Goal: Use online tool/utility: Utilize a website feature to perform a specific function

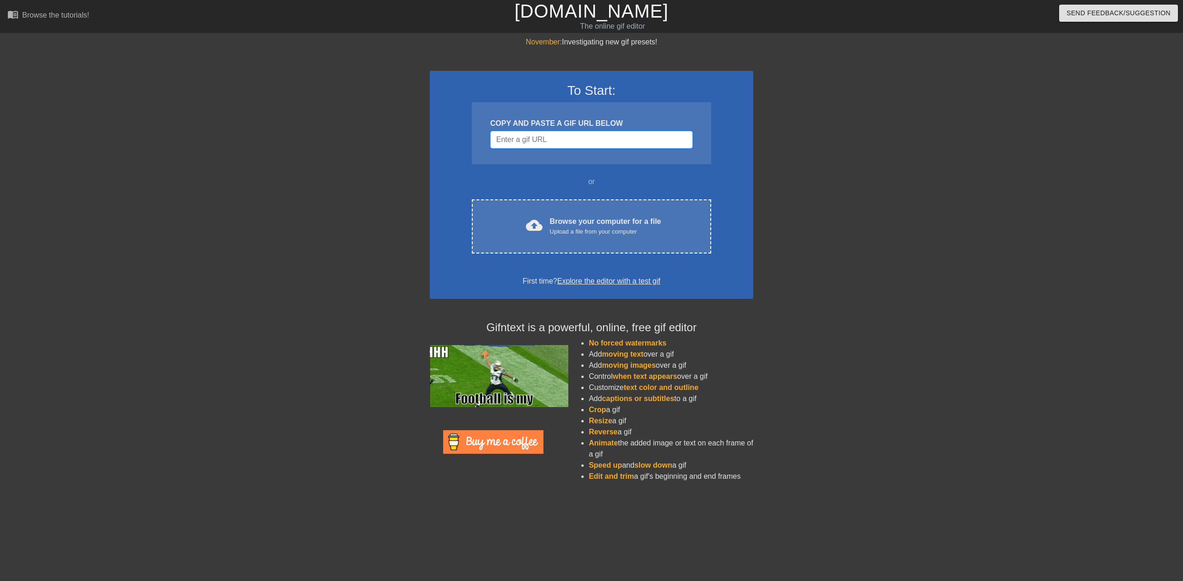
click at [592, 141] on input "Username" at bounding box center [591, 140] width 202 height 18
paste input "https://www.google.com/url?sa=i&url=https%3A%2F%2Fgiphy.com%2Fexplore%2Fmatrix-…"
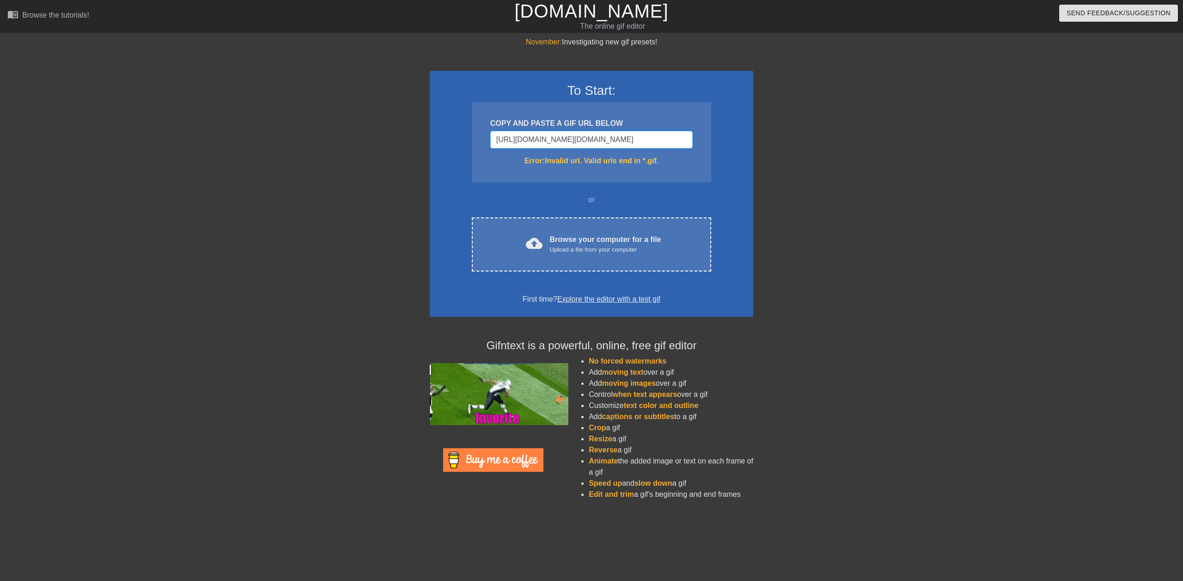
scroll to position [0, 689]
type input "https://www.google.com/url?sa=i&url=https%3A%2F%2Fgiphy.com%2Fexplore%2Fmatrix-…"
click at [535, 141] on input "https://www.google.com/url?sa=i&url=https%3A%2F%2Fgiphy.com%2Fexplore%2Fmatrix-…" at bounding box center [591, 140] width 202 height 18
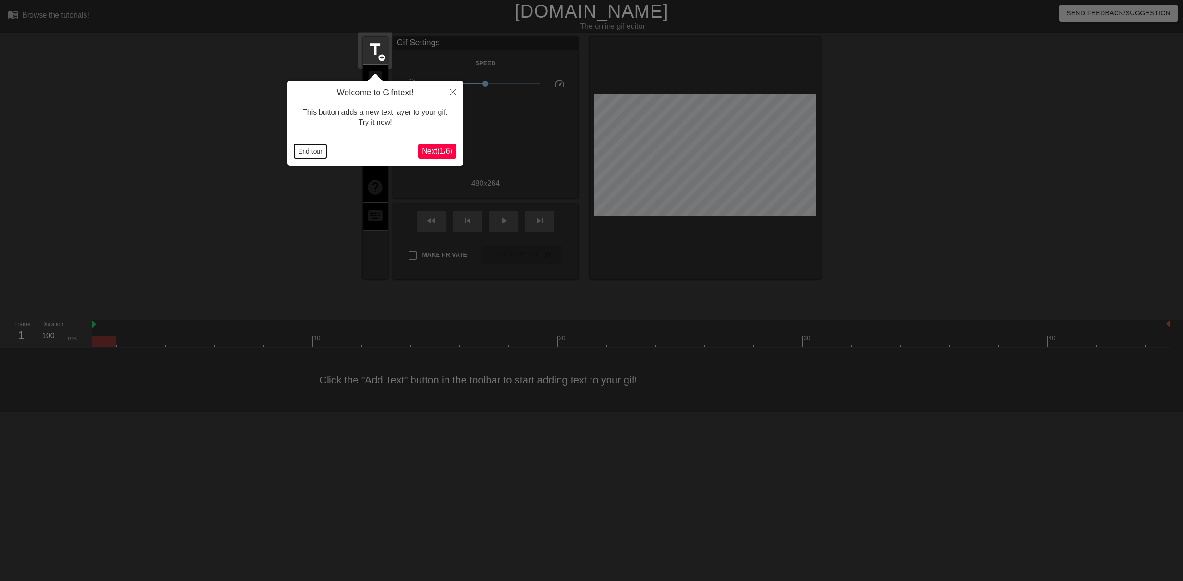
click at [304, 147] on button "End tour" at bounding box center [310, 151] width 32 height 14
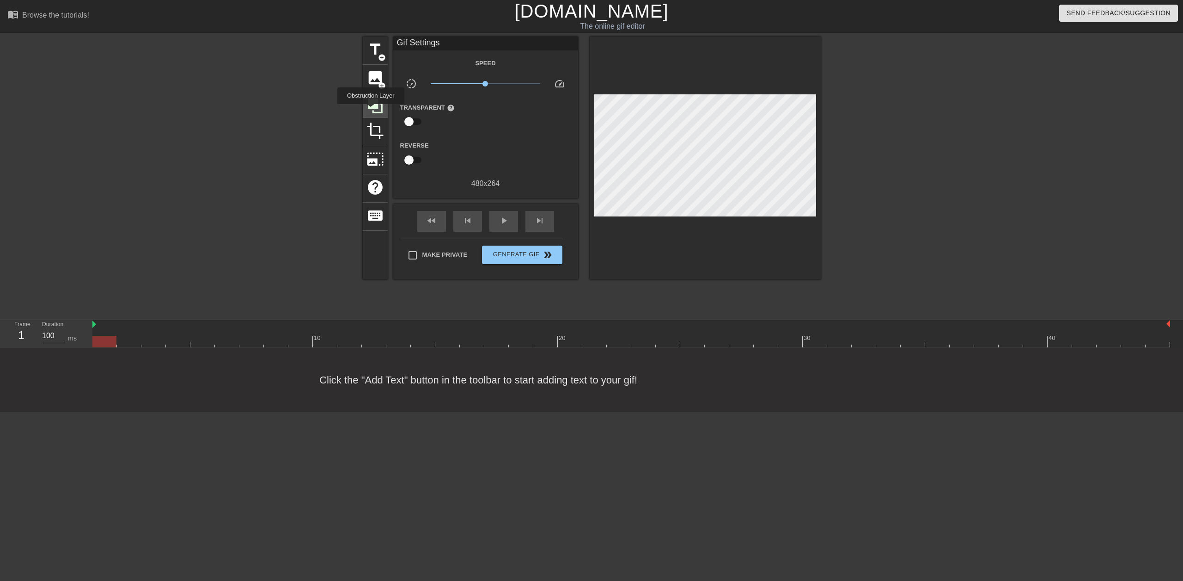
click at [371, 110] on icon at bounding box center [376, 106] width 18 height 18
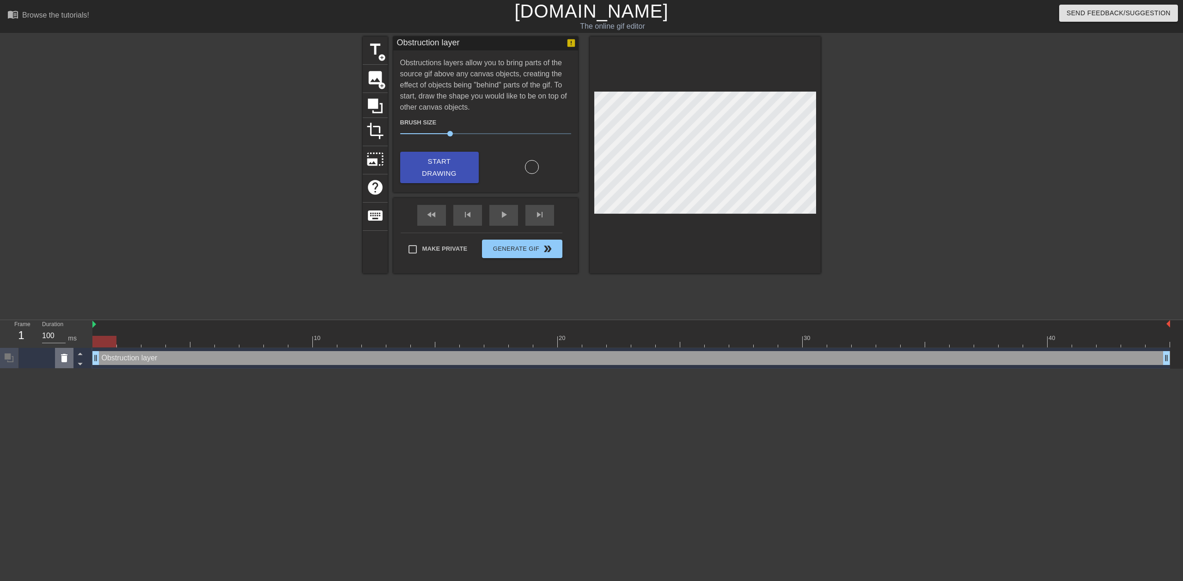
click at [68, 361] on icon at bounding box center [64, 357] width 11 height 11
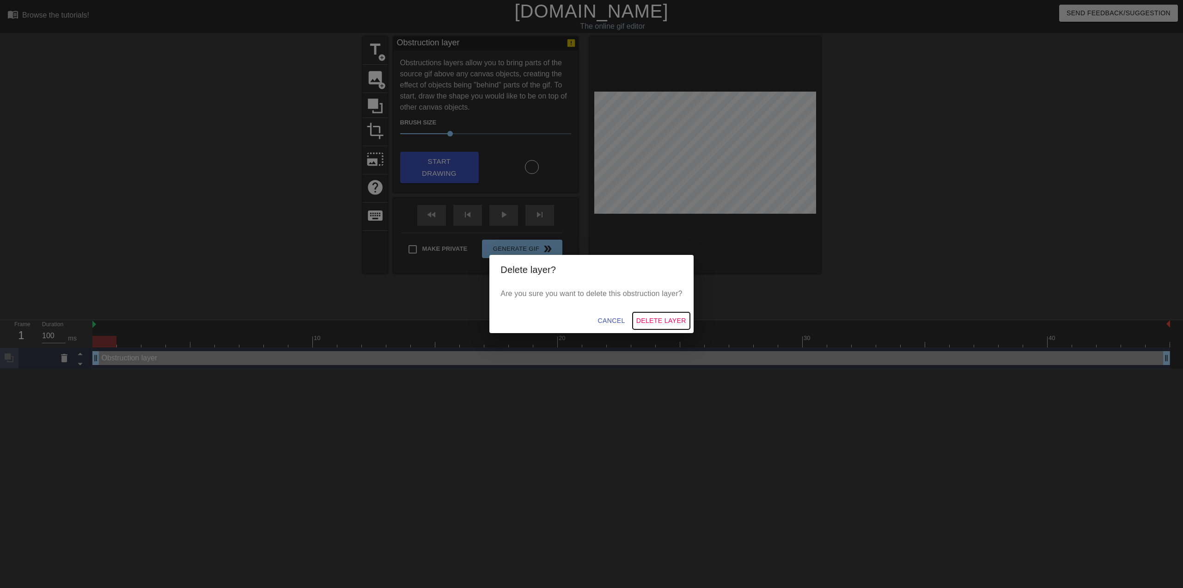
click at [646, 316] on span "Delete Layer" at bounding box center [662, 321] width 50 height 12
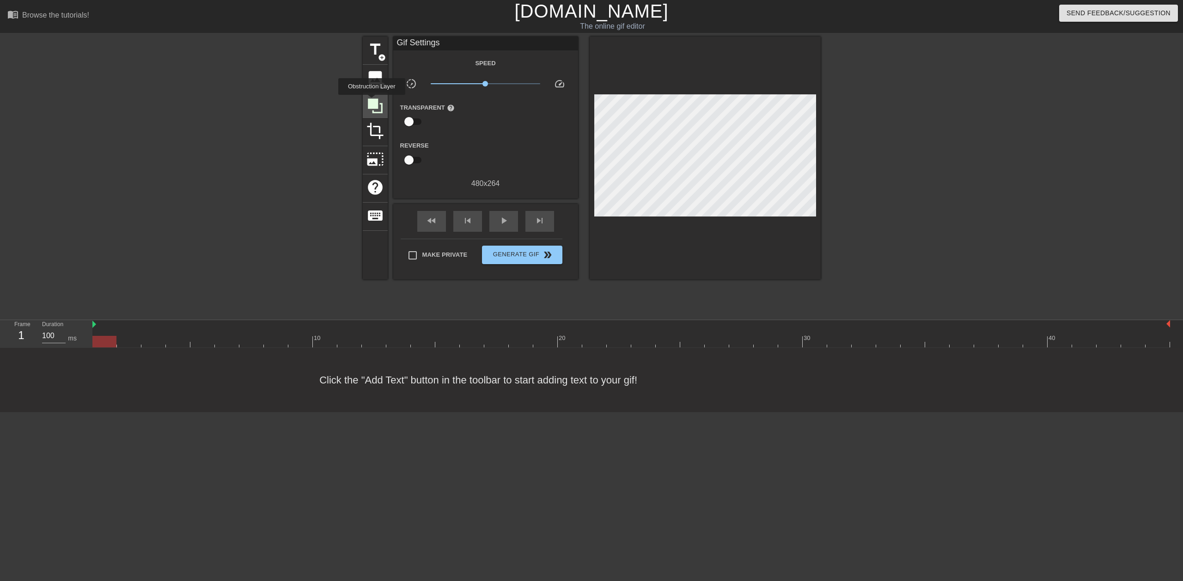
click at [372, 101] on icon at bounding box center [375, 105] width 15 height 15
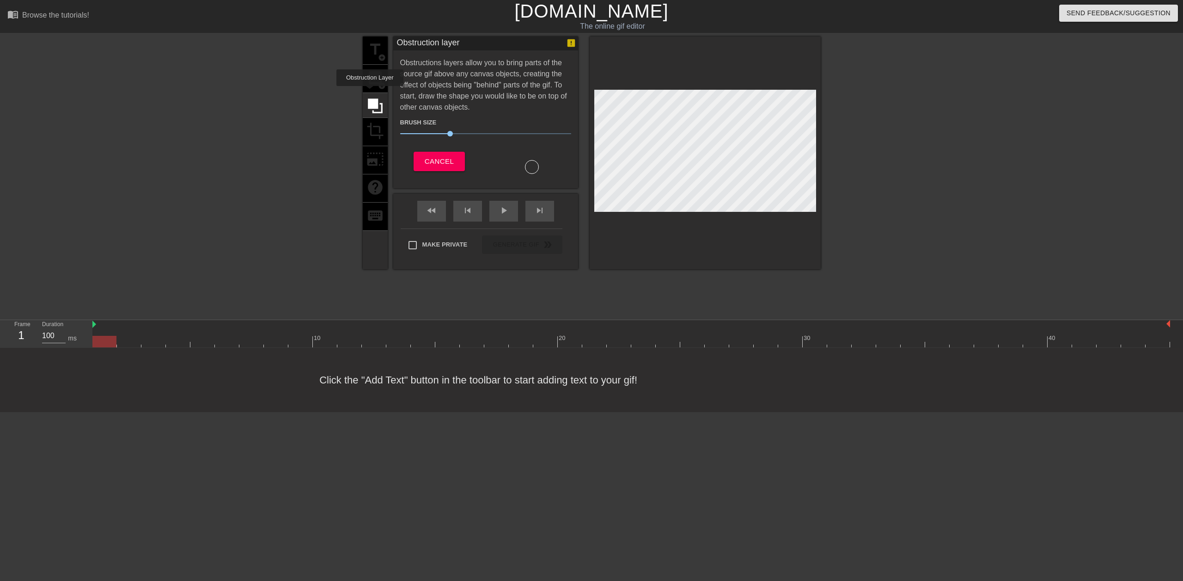
click at [370, 91] on div "title add_circle image add_circle crop photo_size_select_large help keyboard" at bounding box center [375, 153] width 25 height 233
click at [371, 83] on div "title add_circle image add_circle crop photo_size_select_large help keyboard" at bounding box center [375, 153] width 25 height 233
click at [376, 74] on div "title add_circle image add_circle crop photo_size_select_large help keyboard" at bounding box center [375, 153] width 25 height 233
click at [427, 153] on button "Cancel" at bounding box center [439, 161] width 51 height 19
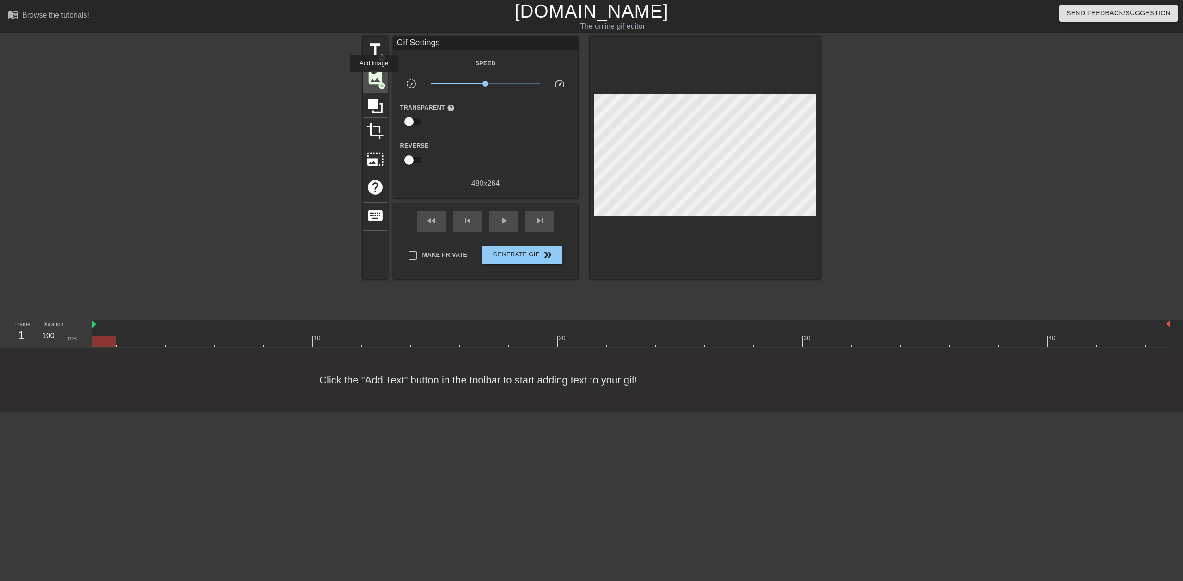
click at [374, 78] on span "image" at bounding box center [376, 78] width 18 height 18
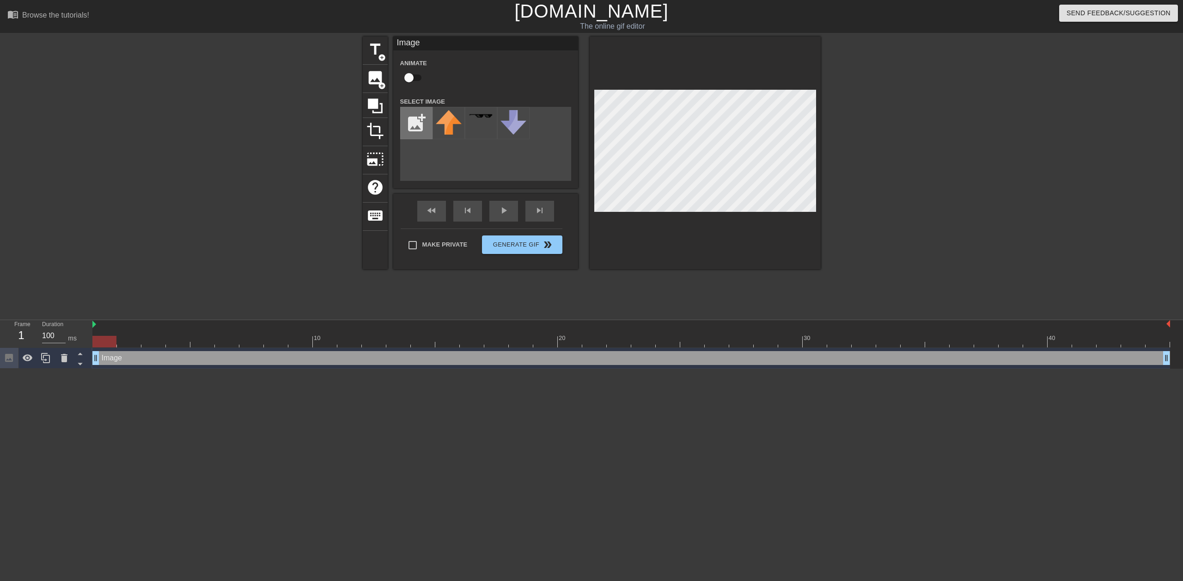
click at [421, 128] on input "file" at bounding box center [416, 122] width 31 height 31
type input "C:\fakepath\Black Screen.png"
click at [447, 123] on img at bounding box center [449, 119] width 26 height 19
click at [963, 221] on div at bounding box center [901, 175] width 139 height 277
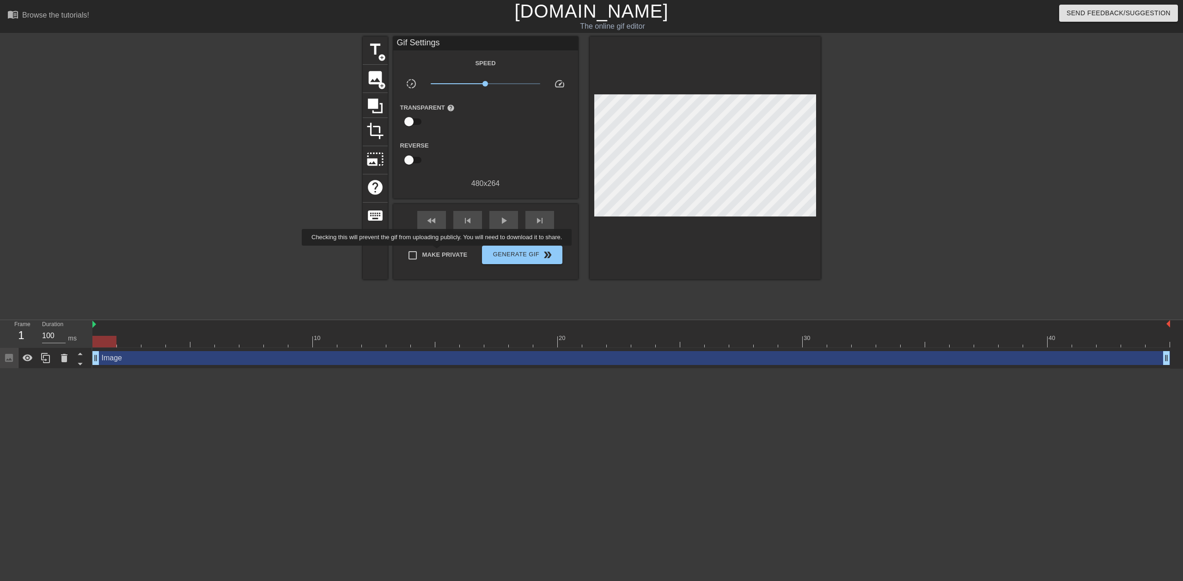
click at [439, 252] on span "Make Private" at bounding box center [445, 254] width 45 height 9
click at [423, 252] on input "Make Private" at bounding box center [412, 254] width 19 height 19
checkbox input "true"
click at [104, 342] on div at bounding box center [104, 342] width 24 height 12
drag, startPoint x: 115, startPoint y: 342, endPoint x: 101, endPoint y: 330, distance: 18.3
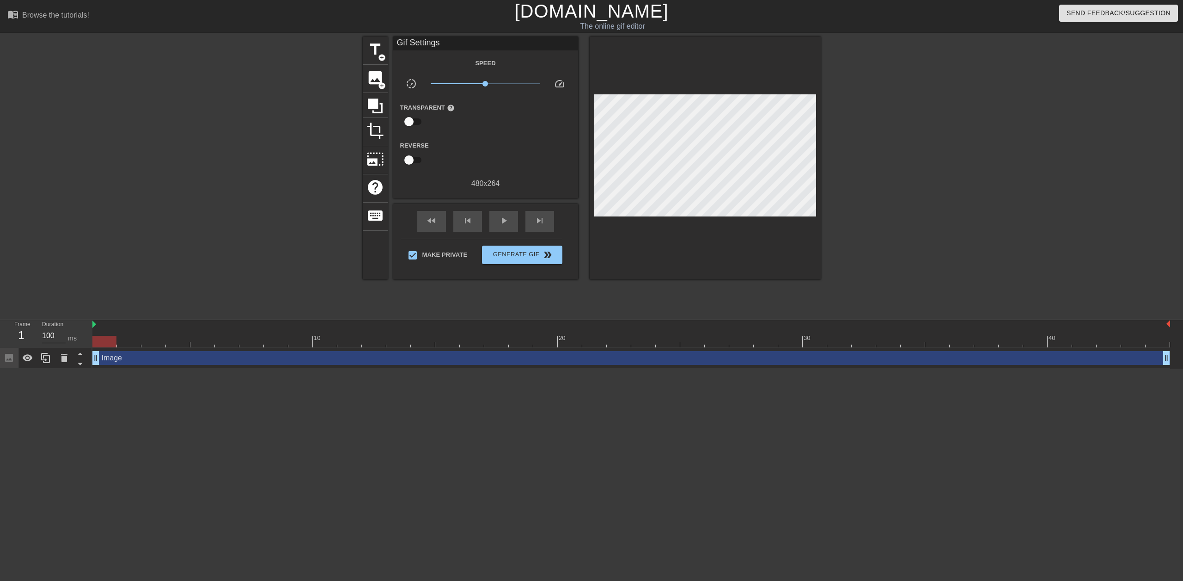
click at [101, 330] on div "10 20 30 40" at bounding box center [631, 333] width 1078 height 27
click at [510, 254] on span "Generate Gif double_arrow" at bounding box center [522, 254] width 73 height 11
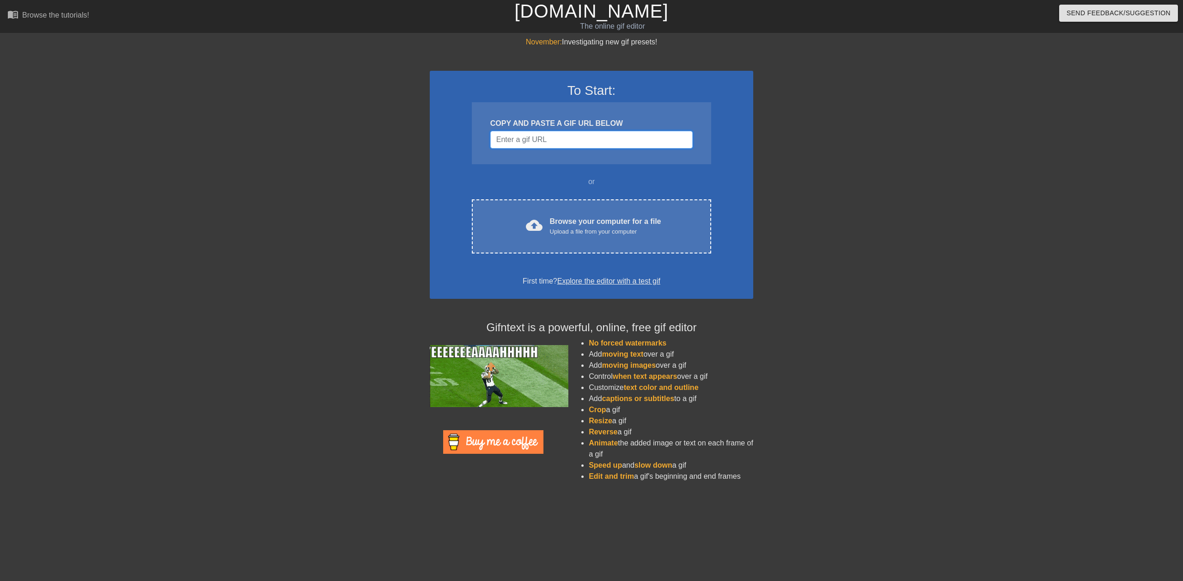
click at [547, 140] on input "Username" at bounding box center [591, 140] width 202 height 18
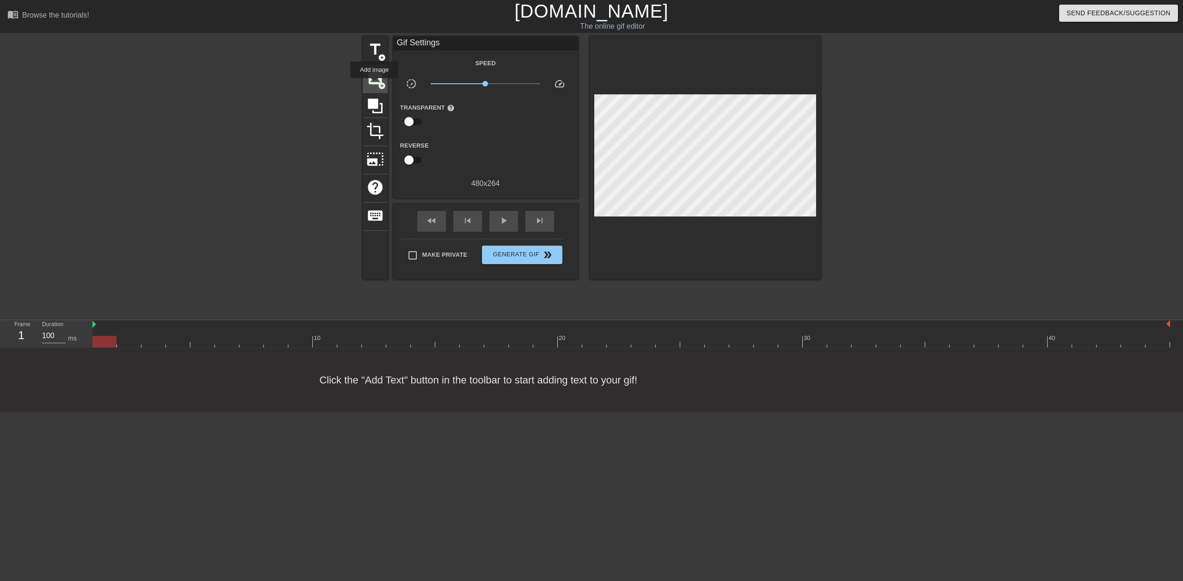
click at [374, 85] on span "image" at bounding box center [376, 78] width 18 height 18
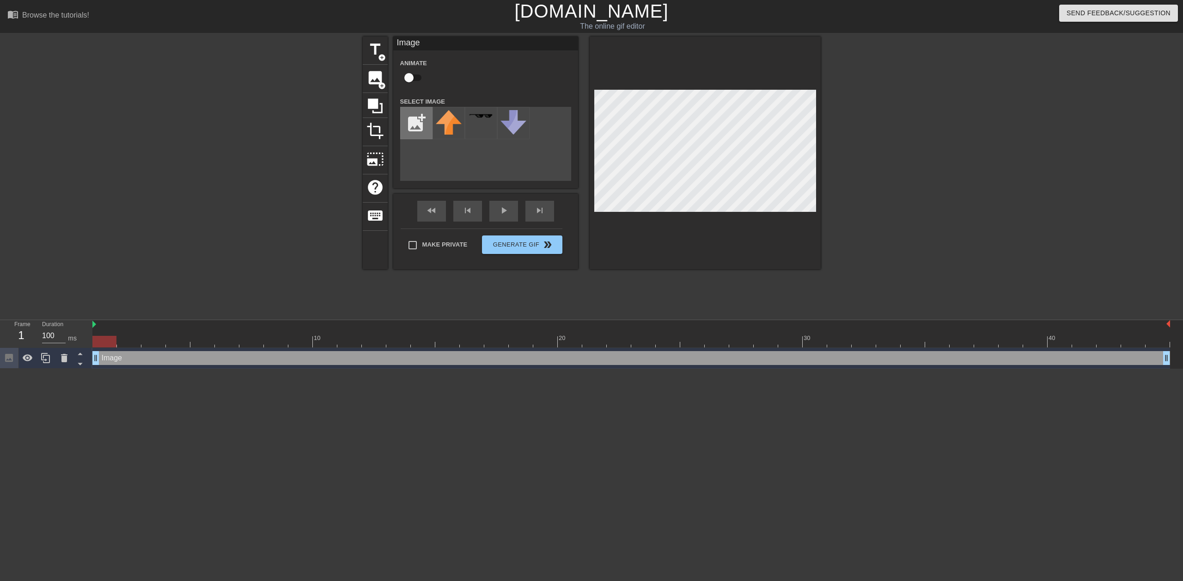
click at [409, 123] on input "file" at bounding box center [416, 122] width 31 height 31
type input "C:\fakepath\[PERSON_NAME].png"
click at [455, 128] on img at bounding box center [449, 126] width 26 height 33
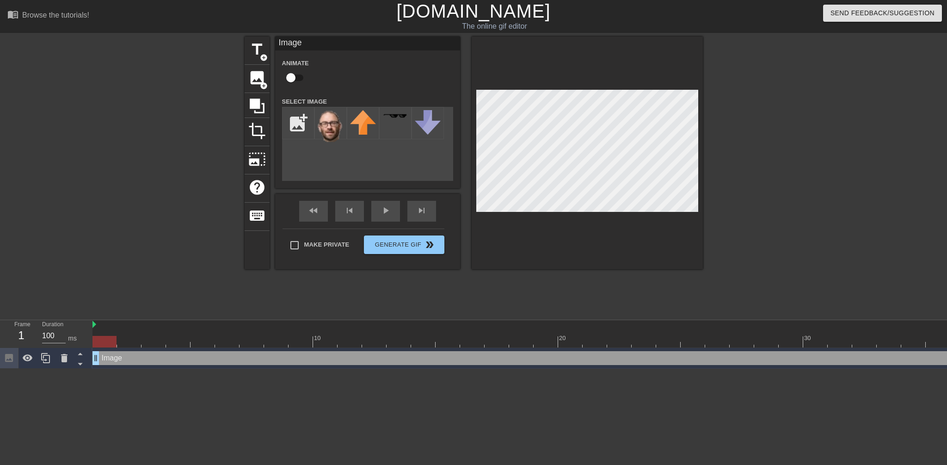
click at [705, 153] on div "title add_circle image add_circle crop photo_size_select_large help keyboard Im…" at bounding box center [473, 175] width 947 height 277
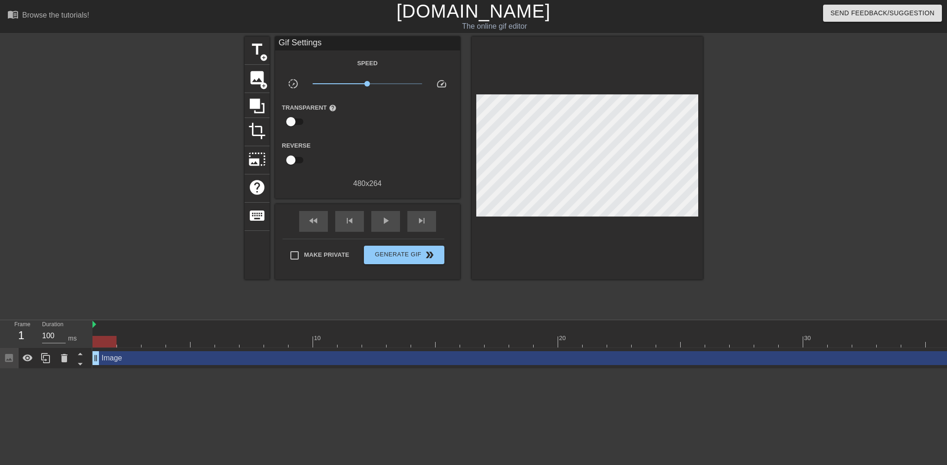
click at [738, 169] on div at bounding box center [783, 175] width 139 height 277
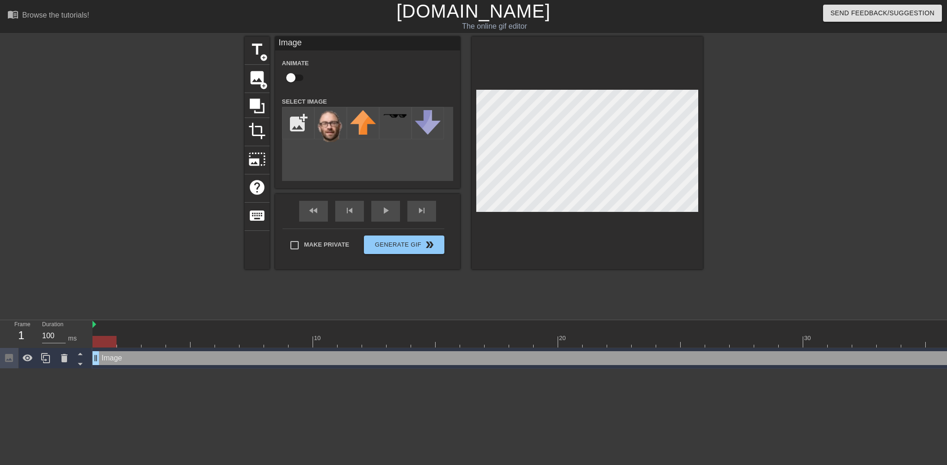
click at [778, 171] on div at bounding box center [783, 175] width 139 height 277
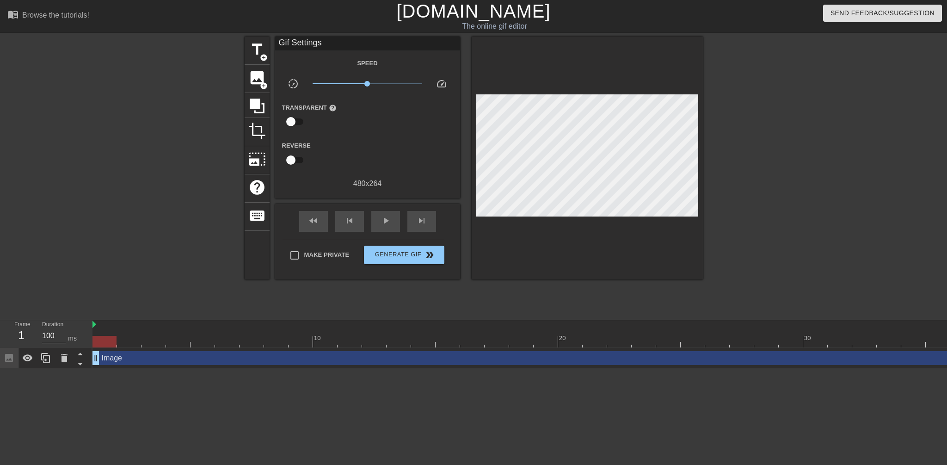
click at [107, 340] on div at bounding box center [104, 342] width 24 height 12
click at [113, 359] on div "Image drag_handle drag_handle" at bounding box center [631, 358] width 1078 height 14
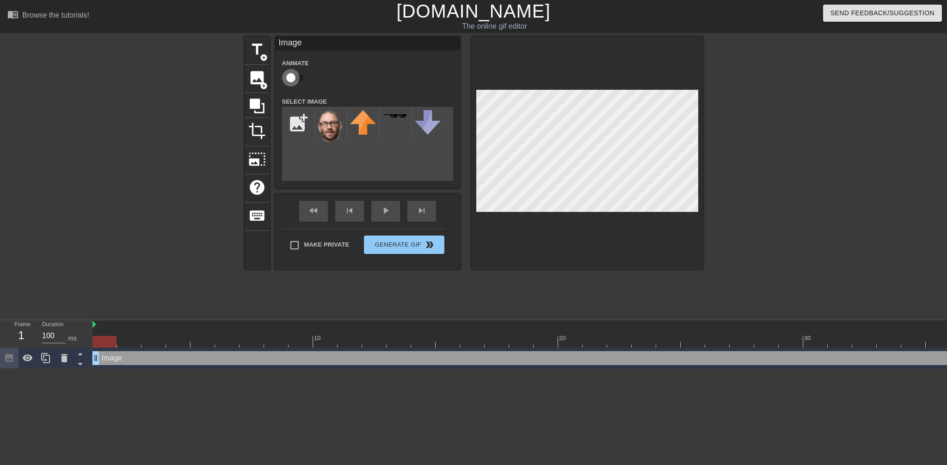
drag, startPoint x: 292, startPoint y: 78, endPoint x: 319, endPoint y: 77, distance: 27.3
click at [319, 77] on div "Animate" at bounding box center [298, 71] width 46 height 29
click at [300, 78] on input "checkbox" at bounding box center [290, 78] width 53 height 18
checkbox input "true"
drag, startPoint x: 106, startPoint y: 339, endPoint x: 217, endPoint y: 334, distance: 111.1
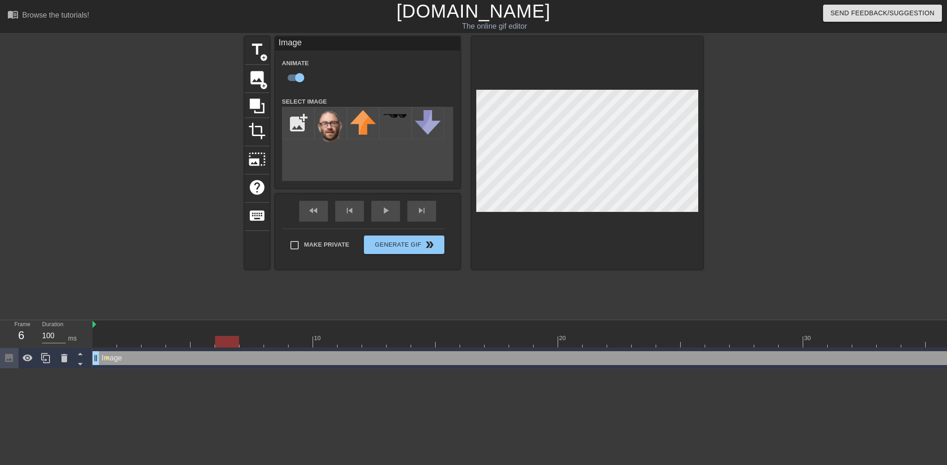
click at [217, 334] on div "10 20 30 40" at bounding box center [631, 333] width 1078 height 27
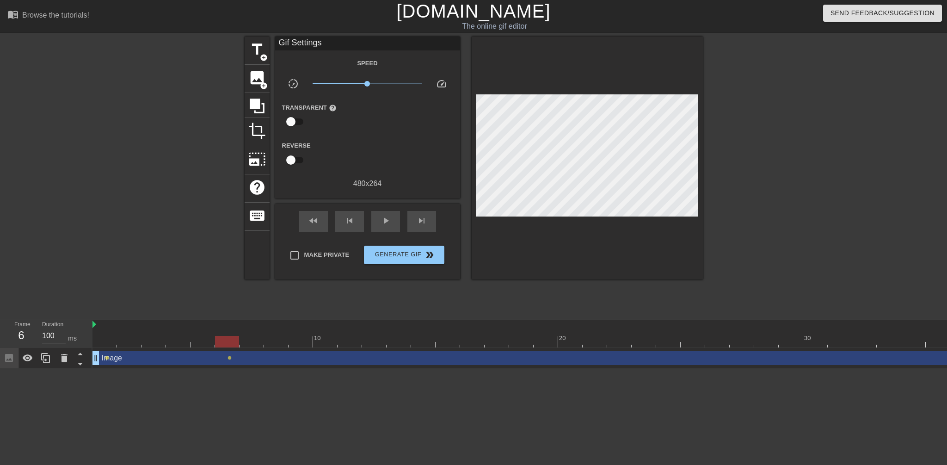
click at [766, 153] on div at bounding box center [783, 175] width 139 height 277
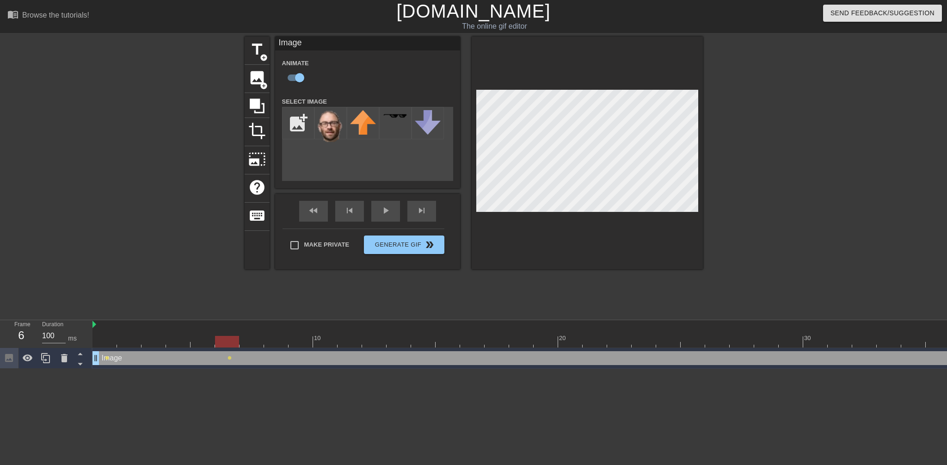
click at [744, 183] on div at bounding box center [783, 175] width 139 height 277
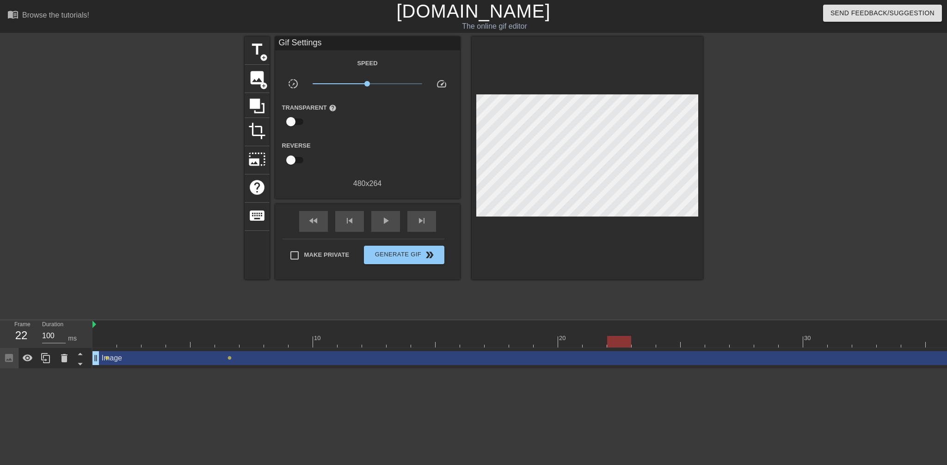
drag, startPoint x: 229, startPoint y: 343, endPoint x: 614, endPoint y: 351, distance: 384.7
click at [614, 351] on div "10 20 30 40 Image drag_handle drag_handle lens lens" at bounding box center [519, 344] width 854 height 49
drag, startPoint x: 568, startPoint y: 338, endPoint x: 268, endPoint y: 346, distance: 300.6
click at [268, 346] on div at bounding box center [276, 342] width 24 height 12
drag, startPoint x: 275, startPoint y: 341, endPoint x: 319, endPoint y: 340, distance: 43.9
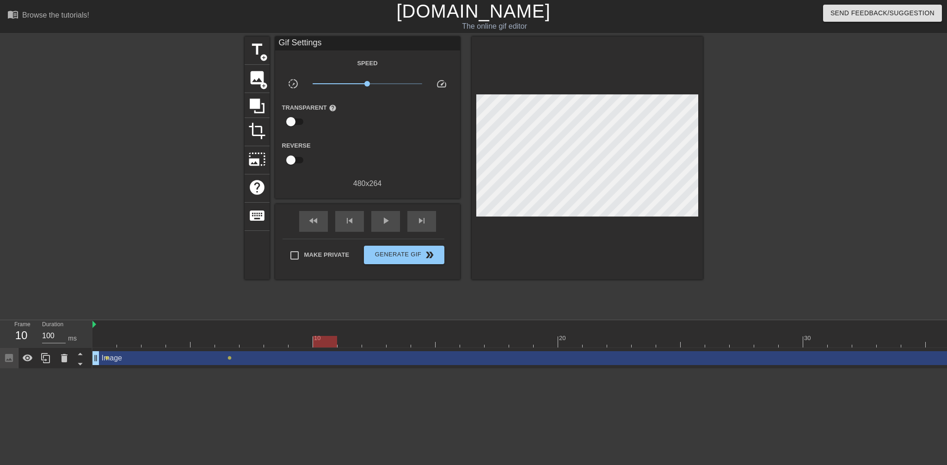
click at [319, 340] on div at bounding box center [325, 342] width 24 height 12
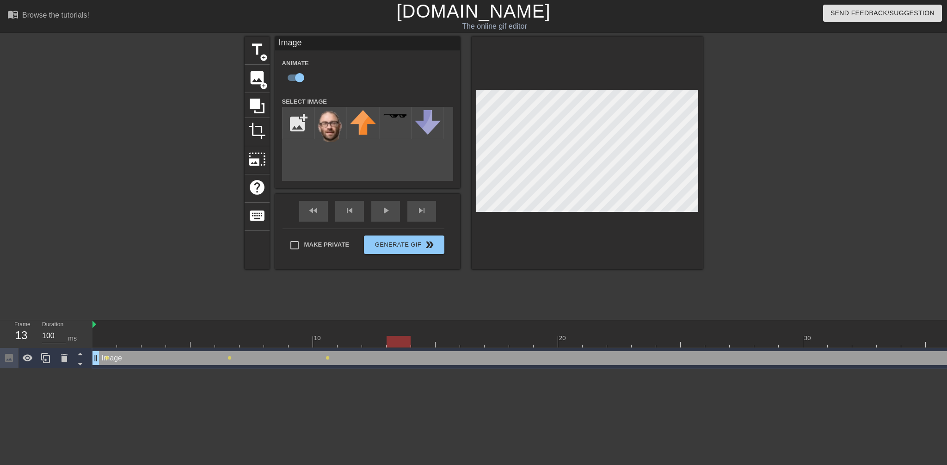
drag, startPoint x: 329, startPoint y: 338, endPoint x: 396, endPoint y: 338, distance: 67.5
click at [396, 338] on div at bounding box center [398, 342] width 24 height 12
drag, startPoint x: 395, startPoint y: 340, endPoint x: 462, endPoint y: 335, distance: 67.7
click at [462, 335] on div "10 20 30 40" at bounding box center [631, 333] width 1078 height 27
drag, startPoint x: 477, startPoint y: 339, endPoint x: 864, endPoint y: 335, distance: 387.4
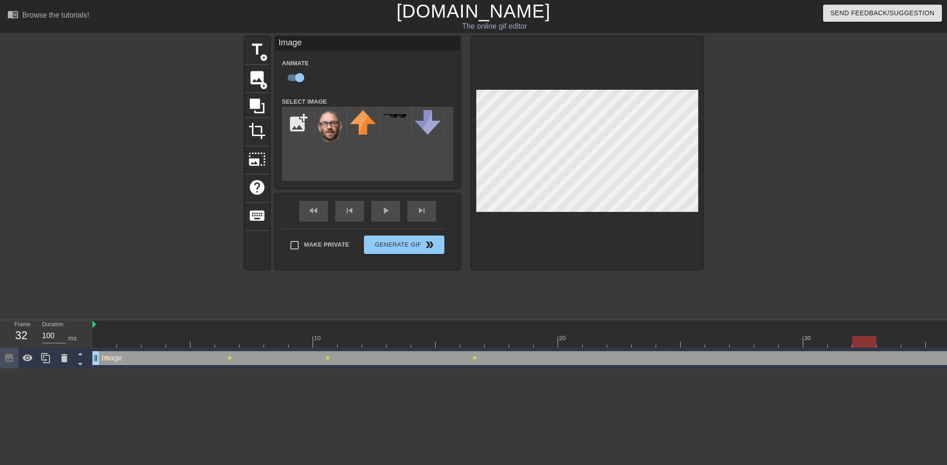
click at [864, 335] on div "10 20 30 40" at bounding box center [631, 333] width 1078 height 27
click at [497, 368] on html "menu_book Browse the tutorials! [DOMAIN_NAME] The online gif editor Send Feedba…" at bounding box center [473, 184] width 947 height 368
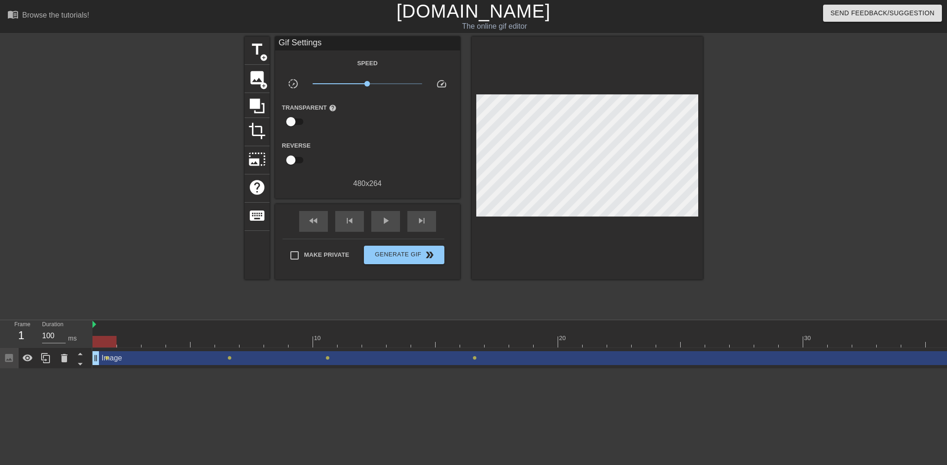
drag, startPoint x: 395, startPoint y: 341, endPoint x: 75, endPoint y: 338, distance: 319.9
click at [66, 348] on div "Frame 1 Duration 100 ms 10 20 30 40 Image drag_handle drag_handle lens lens len…" at bounding box center [473, 344] width 947 height 49
click at [256, 52] on span "title" at bounding box center [257, 50] width 18 height 18
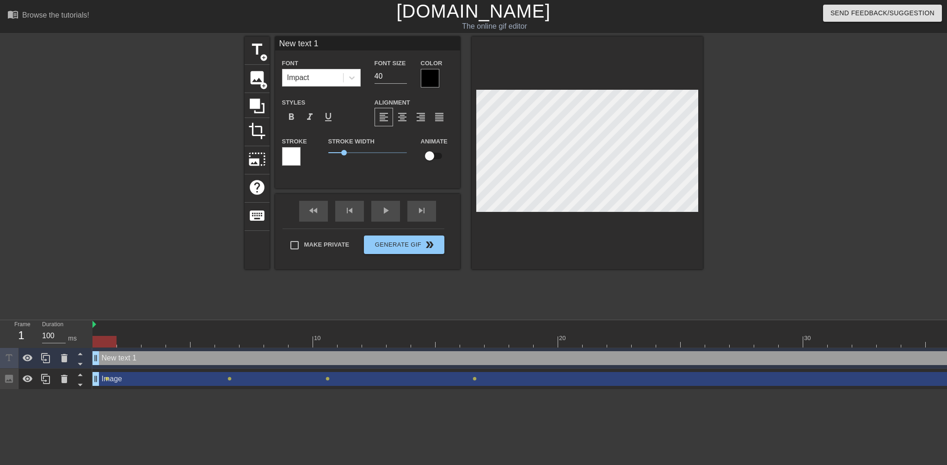
click at [292, 155] on div at bounding box center [291, 156] width 18 height 18
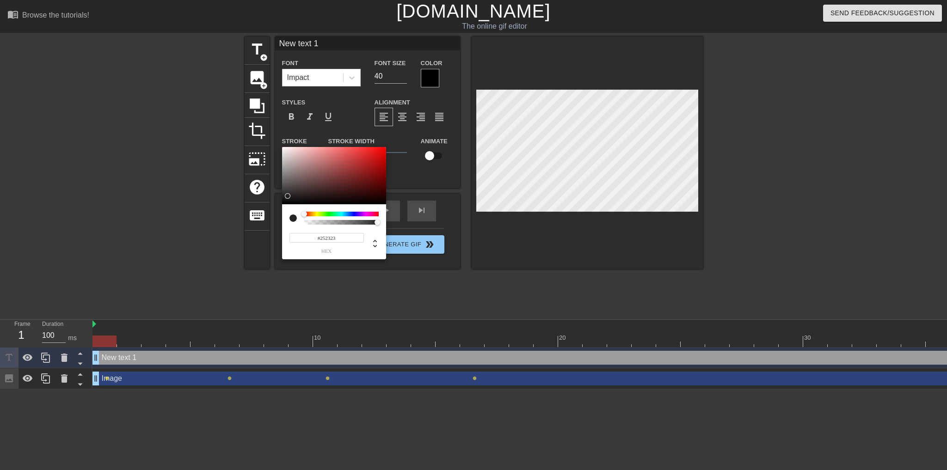
type input "#000000"
drag, startPoint x: 289, startPoint y: 169, endPoint x: 275, endPoint y: 227, distance: 60.0
click at [274, 227] on div "#000000 hex" at bounding box center [473, 235] width 947 height 470
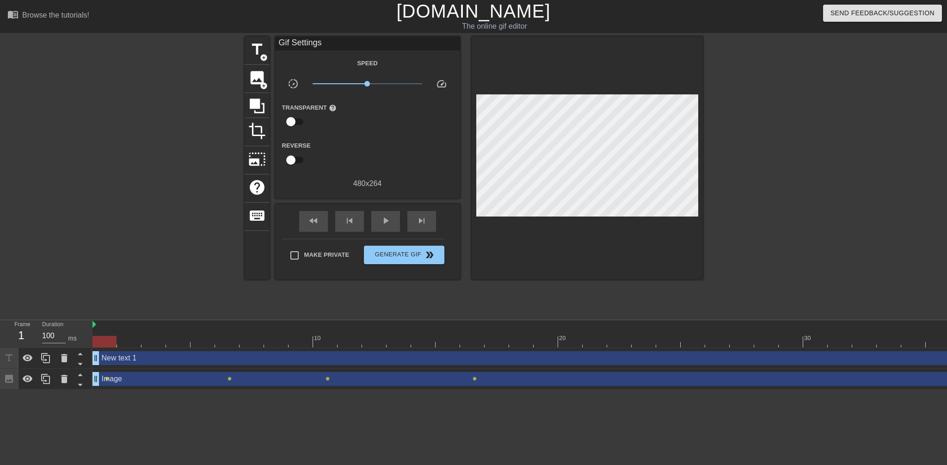
click at [116, 358] on div "New text 1 drag_handle drag_handle" at bounding box center [631, 358] width 1078 height 14
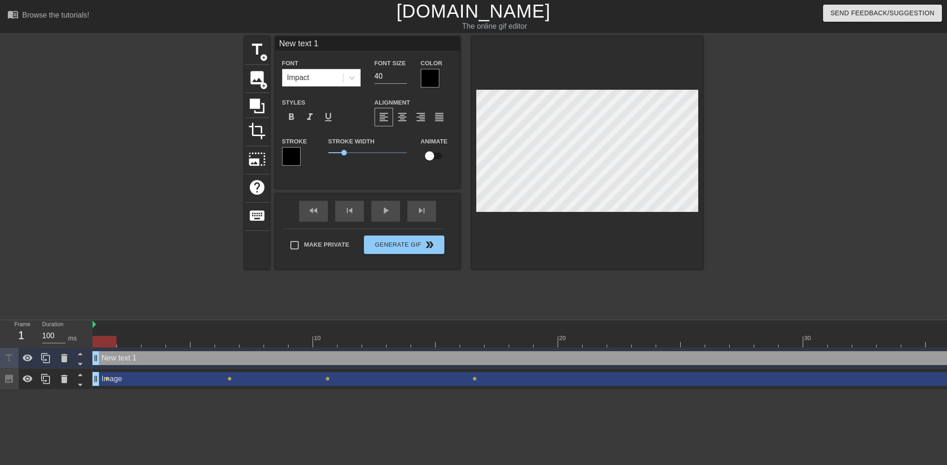
click at [434, 79] on div at bounding box center [430, 78] width 18 height 18
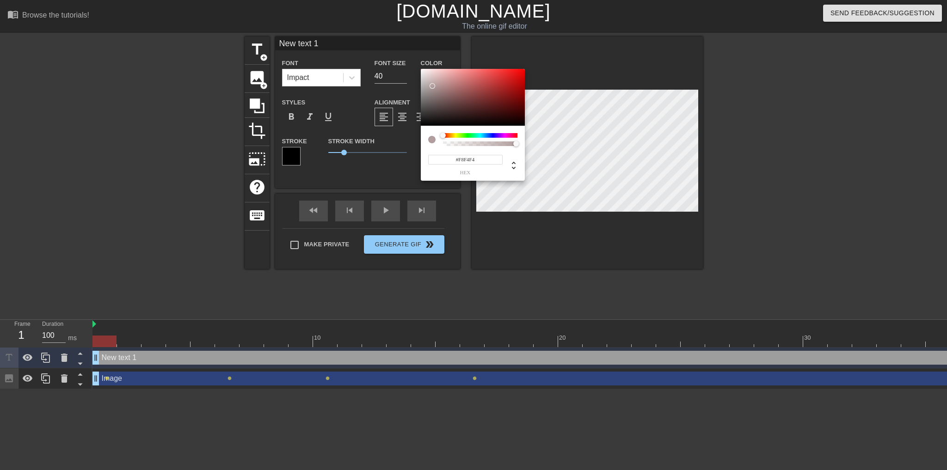
type input "#FFFFFF"
drag, startPoint x: 425, startPoint y: 75, endPoint x: 403, endPoint y: 57, distance: 28.6
click at [404, 57] on div "#FFFFFF hex" at bounding box center [473, 235] width 947 height 470
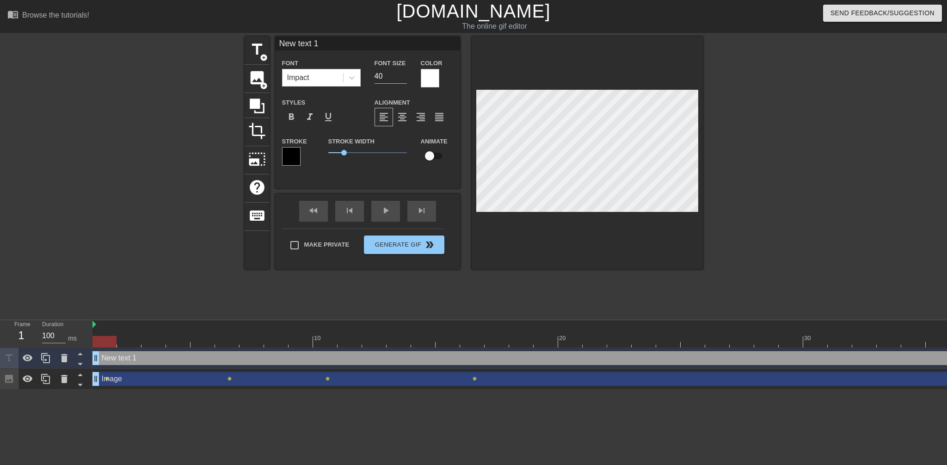
scroll to position [1, 2]
type input "C"
type textarea "C"
type input "Cu"
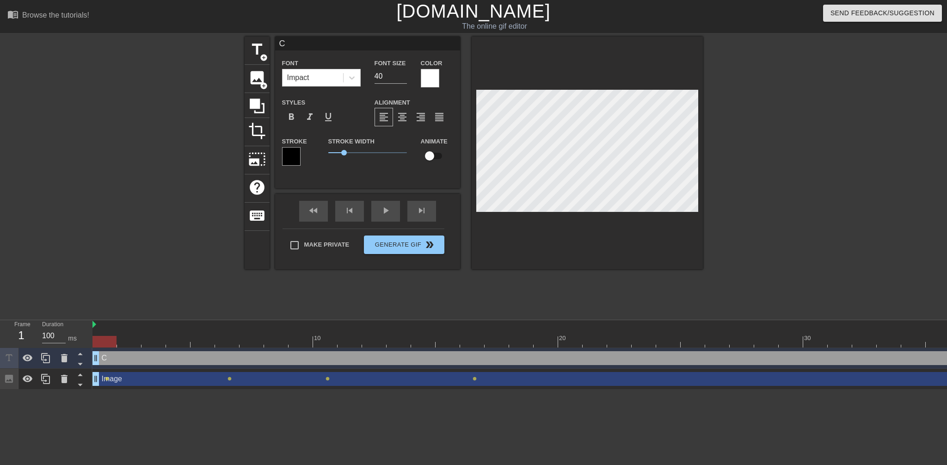
type textarea "Cu"
type input "Cur"
type textarea "Cur"
type input "Curv"
type textarea "Curv"
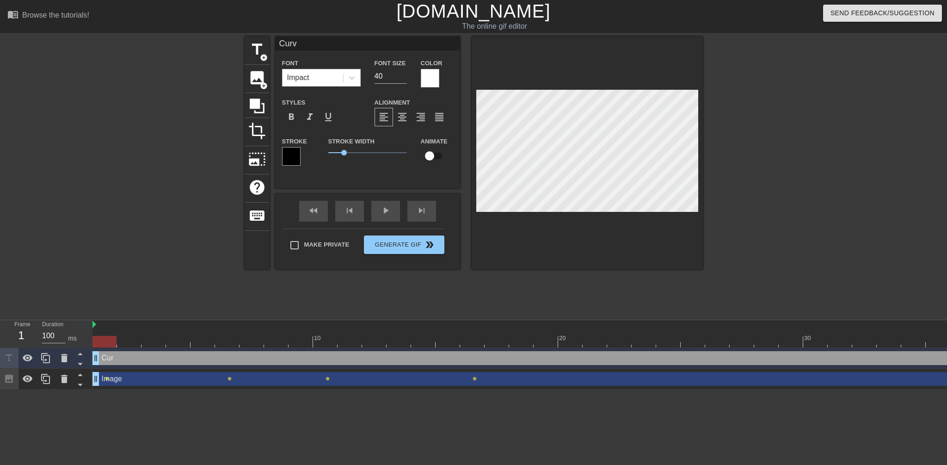
type input "Curv."
type textarea "Curv."
type input "Curv."
type textarea "Curv."
type input "Curv. I"
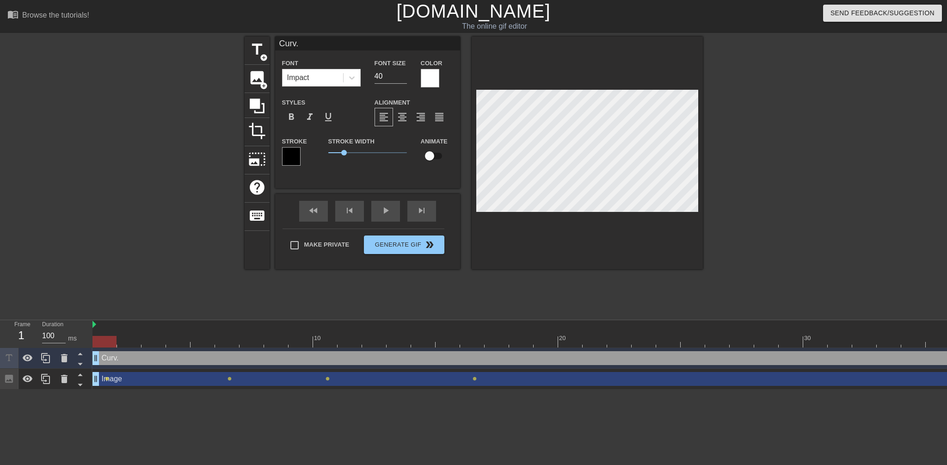
type textarea "Curv. I"
type input "Curv. Ir"
type textarea "Curv. Ir"
type input "Curv. Iri"
type textarea "Curv. Iri"
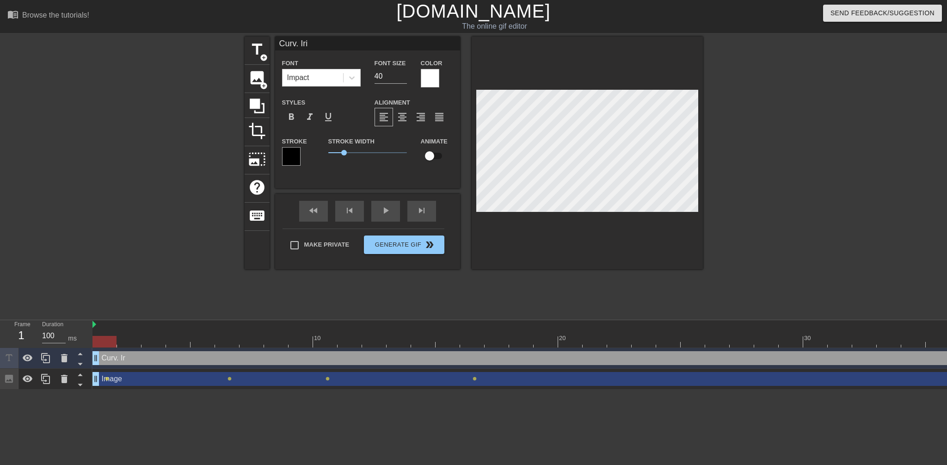
type input "Curv. Irix"
type textarea "Curv. Irix"
type input "Curv. Irix."
type textarea "Curv. Irix."
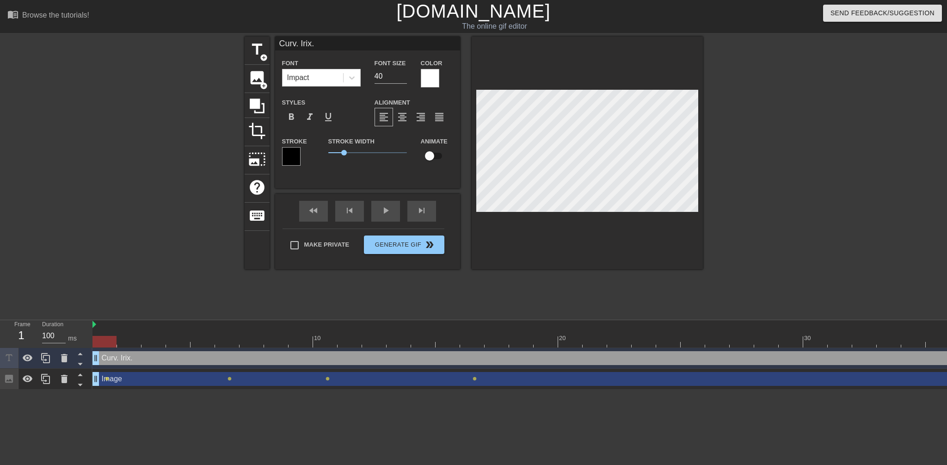
type input "Curv. Irix."
type textarea "Curv. Irix."
type input "Curv. Irix. B"
type textarea "Curv. Irix. B"
type input "Curv. Irix. Ba"
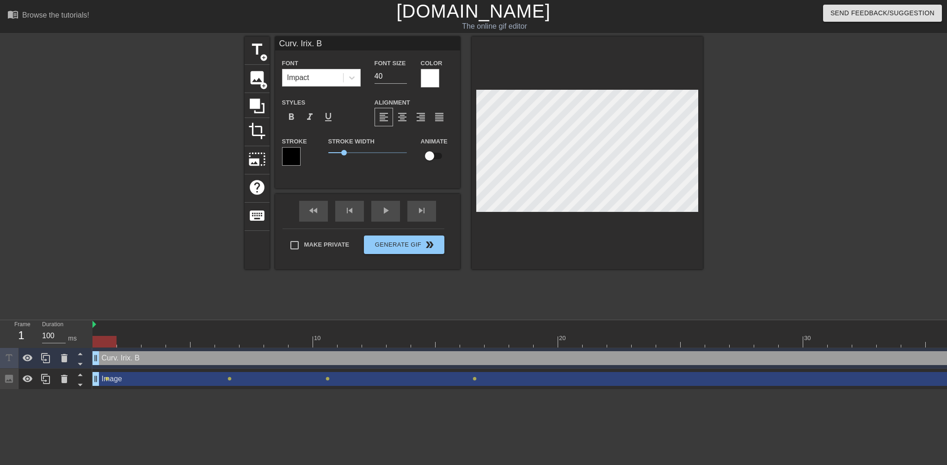
type textarea "Curv. Irix. Ba"
type input "Curv. Irix. Bat"
type textarea "Curv. Irix. Bat"
type input "Curv. Irix. Batc"
type textarea "Curv. Irix. Batc"
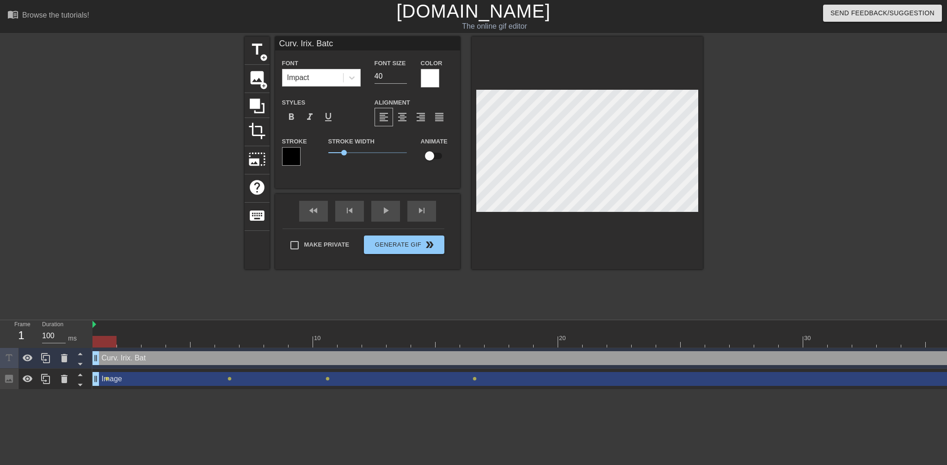
type input "Curv. Irix. Batch"
type textarea "Curv. Irix. Batch"
type input "Curv. Irix. Batch."
type textarea "Curv. Irix. Batch."
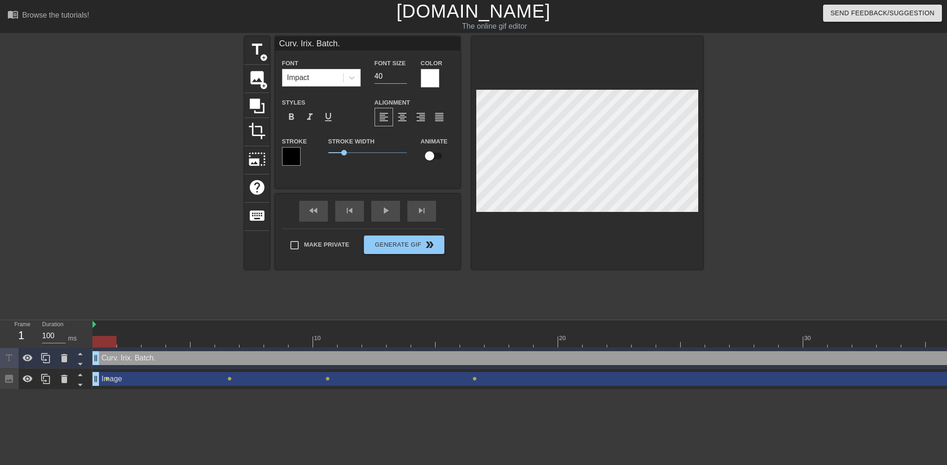
scroll to position [1, 2]
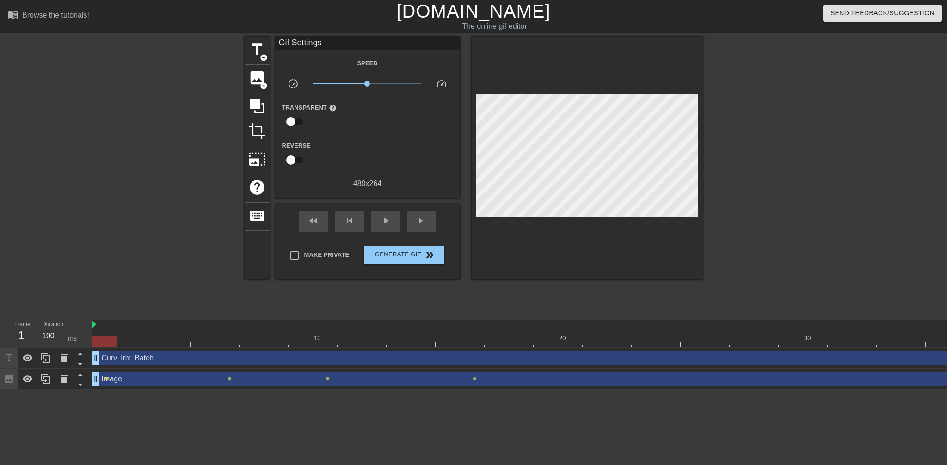
click at [575, 226] on div at bounding box center [587, 158] width 231 height 243
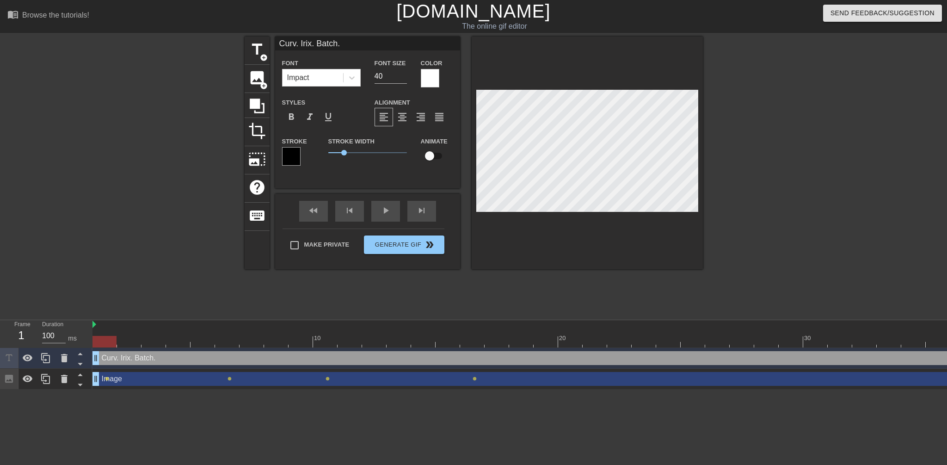
click at [607, 251] on div at bounding box center [587, 153] width 231 height 233
click at [592, 211] on div at bounding box center [587, 153] width 231 height 233
click at [383, 77] on input "40" at bounding box center [390, 76] width 32 height 15
click at [401, 79] on input "39" at bounding box center [390, 76] width 32 height 15
type input "38"
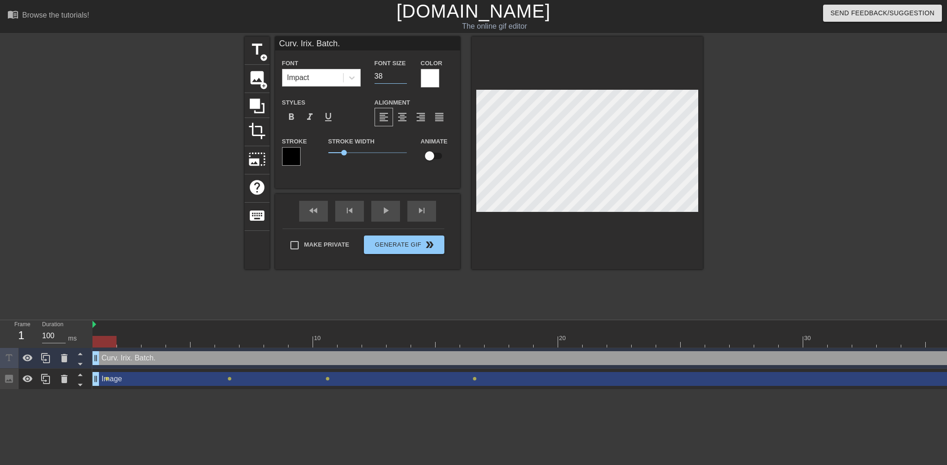
click at [401, 79] on input "38" at bounding box center [390, 76] width 32 height 15
click at [630, 243] on div at bounding box center [587, 153] width 231 height 233
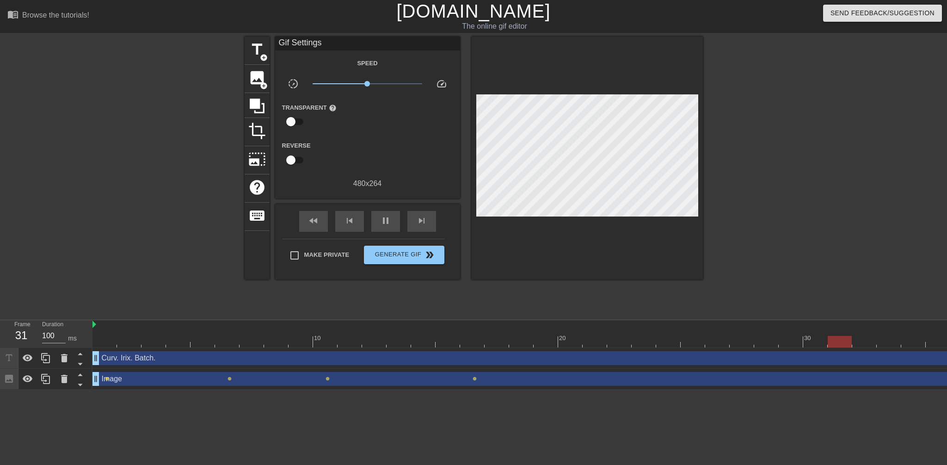
click at [566, 300] on div "title add_circle image add_circle crop photo_size_select_large help keyboard Gi…" at bounding box center [474, 175] width 458 height 277
click at [300, 255] on input "Make Private" at bounding box center [294, 254] width 19 height 19
checkbox input "true"
click at [397, 257] on span "Generate Gif double_arrow" at bounding box center [404, 254] width 73 height 11
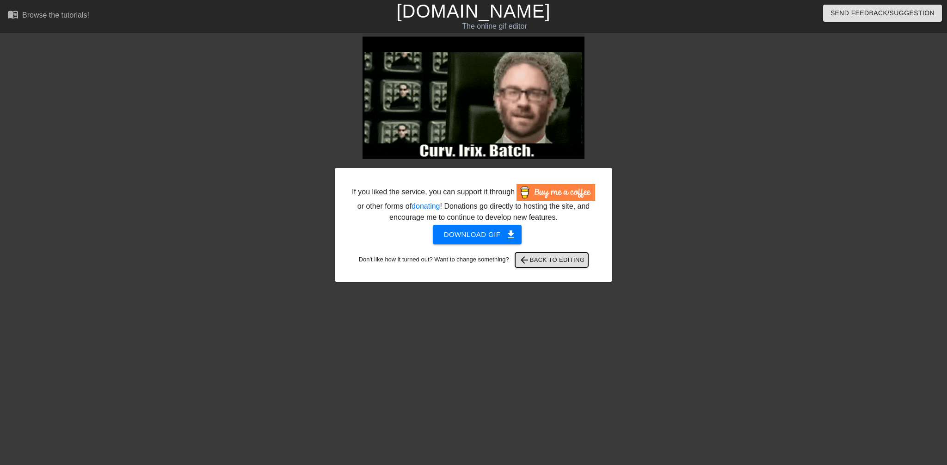
click at [544, 261] on span "arrow_back Back to Editing" at bounding box center [552, 259] width 66 height 11
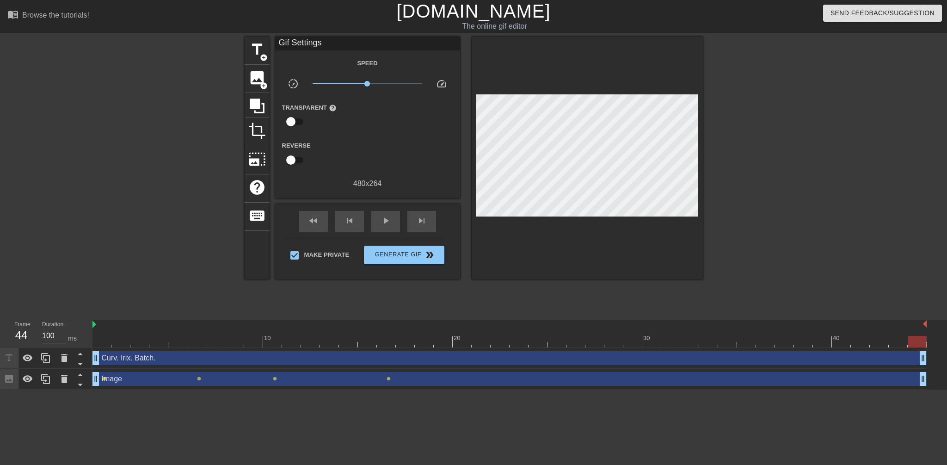
drag, startPoint x: 782, startPoint y: 340, endPoint x: 926, endPoint y: 343, distance: 144.7
click at [926, 343] on div "10 20 30 40 Curv. Irix. Batch. drag_handle drag_handle Image drag_handle drag_h…" at bounding box center [519, 354] width 854 height 69
drag, startPoint x: 252, startPoint y: 340, endPoint x: 119, endPoint y: 340, distance: 133.1
click at [119, 340] on div at bounding box center [120, 342] width 18 height 12
drag, startPoint x: 924, startPoint y: 359, endPoint x: 918, endPoint y: 360, distance: 6.5
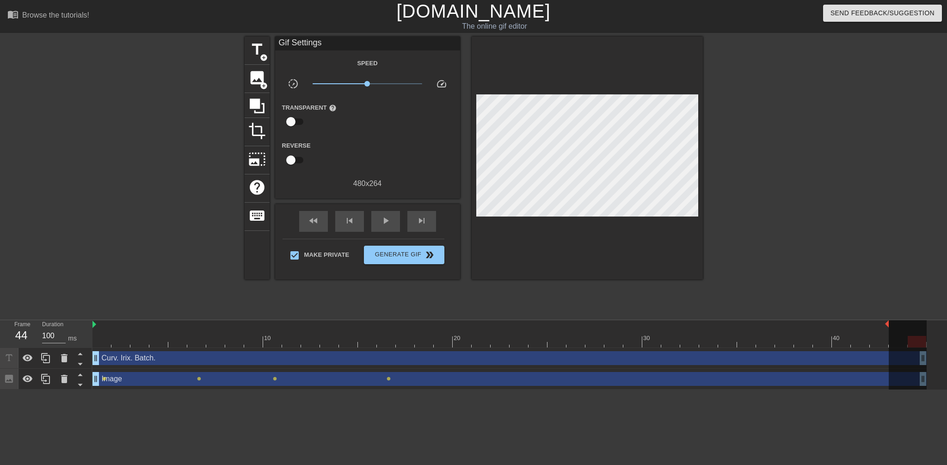
drag, startPoint x: 926, startPoint y: 320, endPoint x: 891, endPoint y: 322, distance: 35.2
click at [891, 322] on div "10 20 30 40" at bounding box center [509, 333] width 834 height 27
click at [404, 247] on button "Generate Gif double_arrow" at bounding box center [404, 254] width 80 height 18
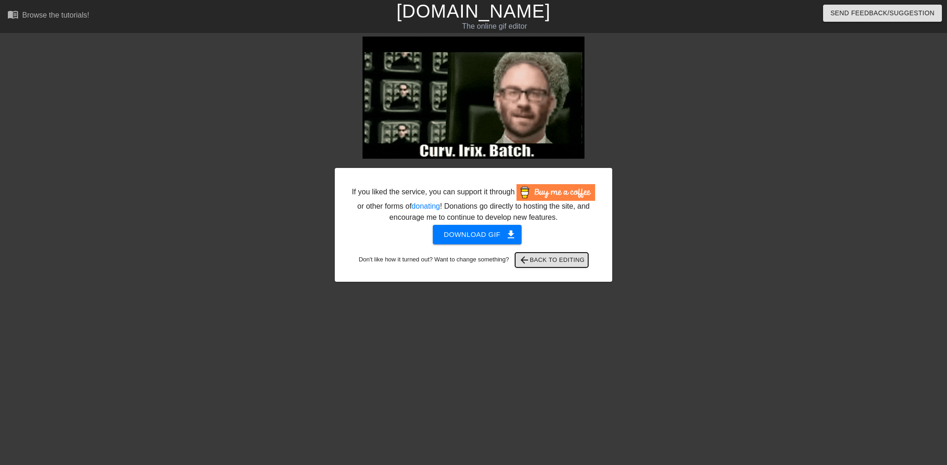
click at [540, 264] on span "arrow_back Back to Editing" at bounding box center [552, 259] width 66 height 11
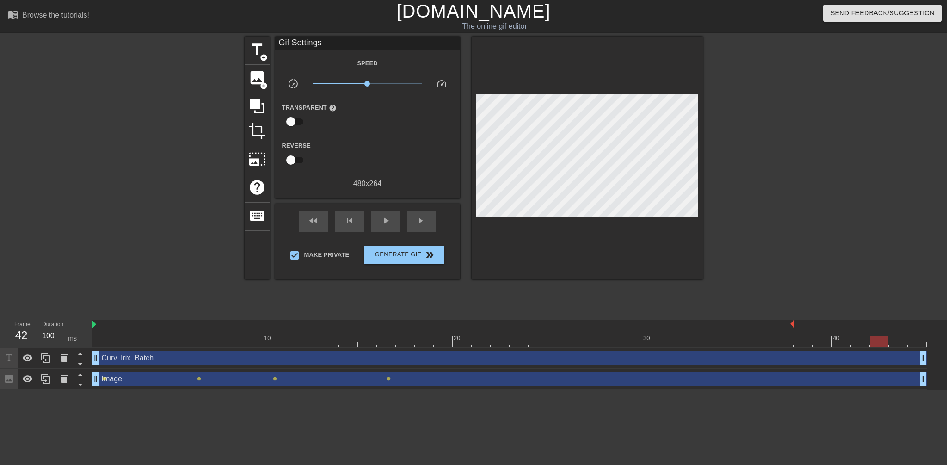
drag, startPoint x: 925, startPoint y: 324, endPoint x: 799, endPoint y: 326, distance: 125.8
click at [799, 326] on div at bounding box center [509, 324] width 834 height 9
drag, startPoint x: 791, startPoint y: 323, endPoint x: 937, endPoint y: 323, distance: 145.2
click at [937, 323] on div "10 20 30 40 Curv. Irix. Batch. drag_handle drag_handle Image drag_handle drag_h…" at bounding box center [519, 354] width 854 height 69
click at [825, 288] on div at bounding box center [783, 175] width 139 height 277
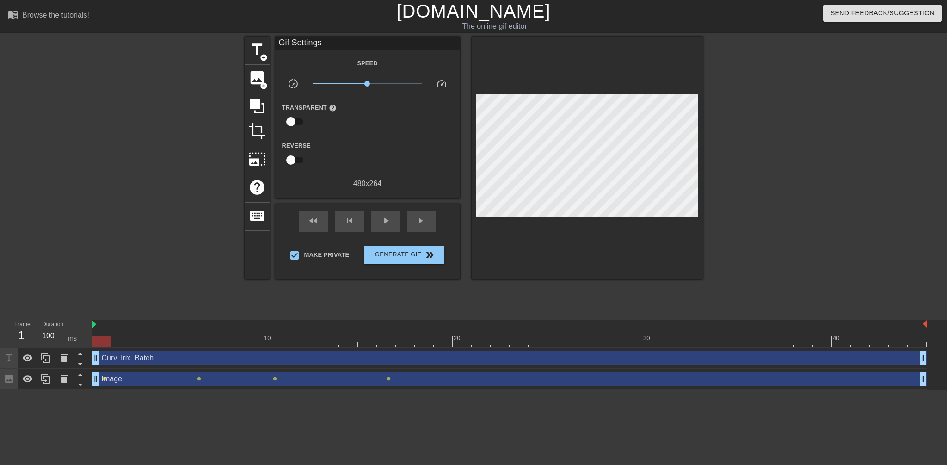
drag, startPoint x: 880, startPoint y: 338, endPoint x: 0, endPoint y: 336, distance: 880.2
click at [0, 336] on div "Frame 1 Duration 100 ms 10 20 30 40 Curv. Irix. Batch. drag_handle drag_handle …" at bounding box center [473, 354] width 947 height 69
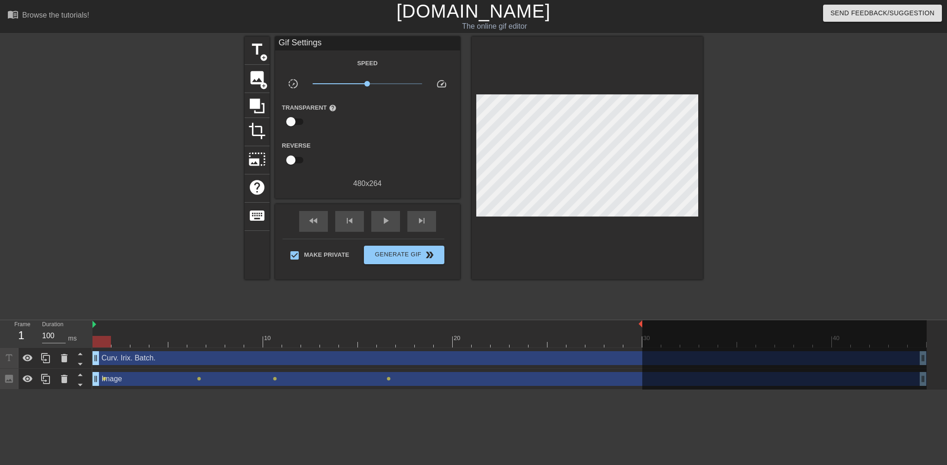
drag, startPoint x: 925, startPoint y: 324, endPoint x: 635, endPoint y: 329, distance: 289.9
click at [635, 329] on div "10 20 30 40" at bounding box center [509, 333] width 834 height 27
click at [639, 322] on img at bounding box center [640, 323] width 4 height 7
drag, startPoint x: 640, startPoint y: 323, endPoint x: 584, endPoint y: 324, distance: 56.0
drag, startPoint x: 458, startPoint y: 340, endPoint x: 475, endPoint y: 342, distance: 16.7
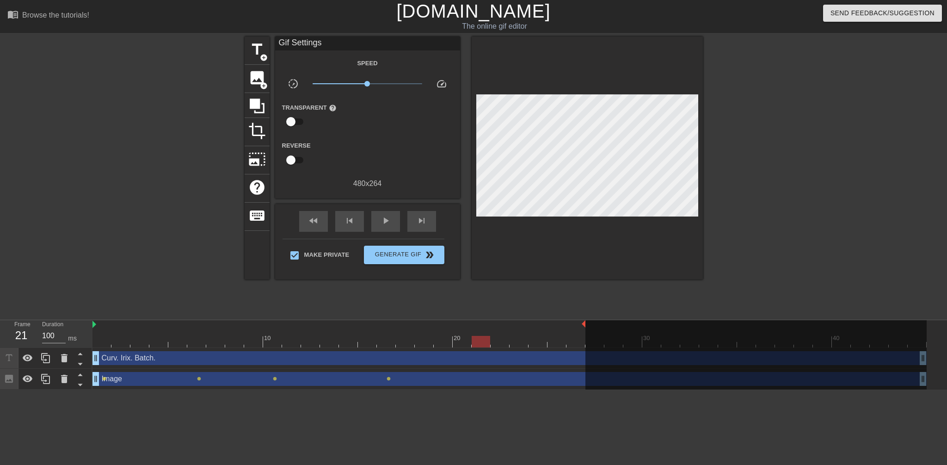
click at [475, 342] on div at bounding box center [481, 342] width 18 height 12
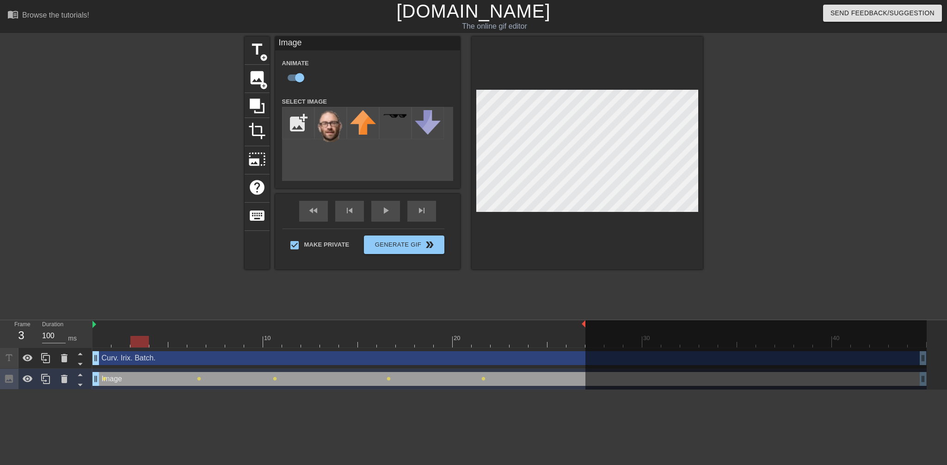
click at [616, 287] on div "title add_circle image add_circle crop photo_size_select_large help keyboard Im…" at bounding box center [474, 175] width 458 height 277
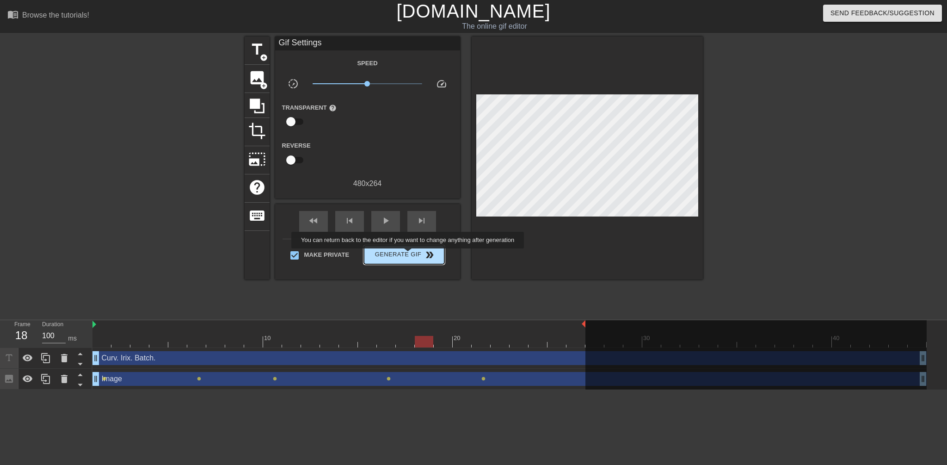
click at [409, 255] on span "Generate Gif double_arrow" at bounding box center [404, 254] width 73 height 11
